Goal: Navigation & Orientation: Find specific page/section

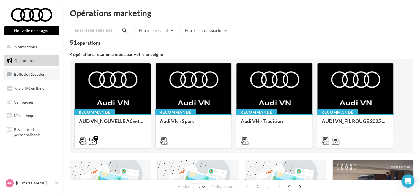
click at [34, 76] on span "Boîte de réception" at bounding box center [29, 74] width 31 height 5
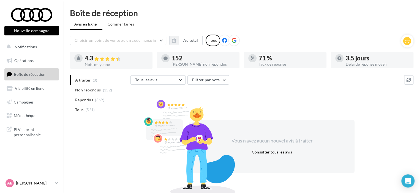
click at [51, 181] on p "[PERSON_NAME]" at bounding box center [34, 183] width 37 height 5
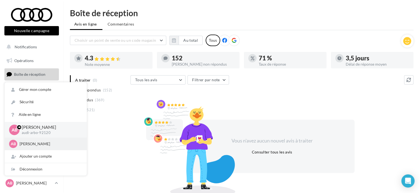
click at [39, 142] on p "[PERSON_NAME]" at bounding box center [50, 143] width 60 height 5
